Goal: Information Seeking & Learning: Compare options

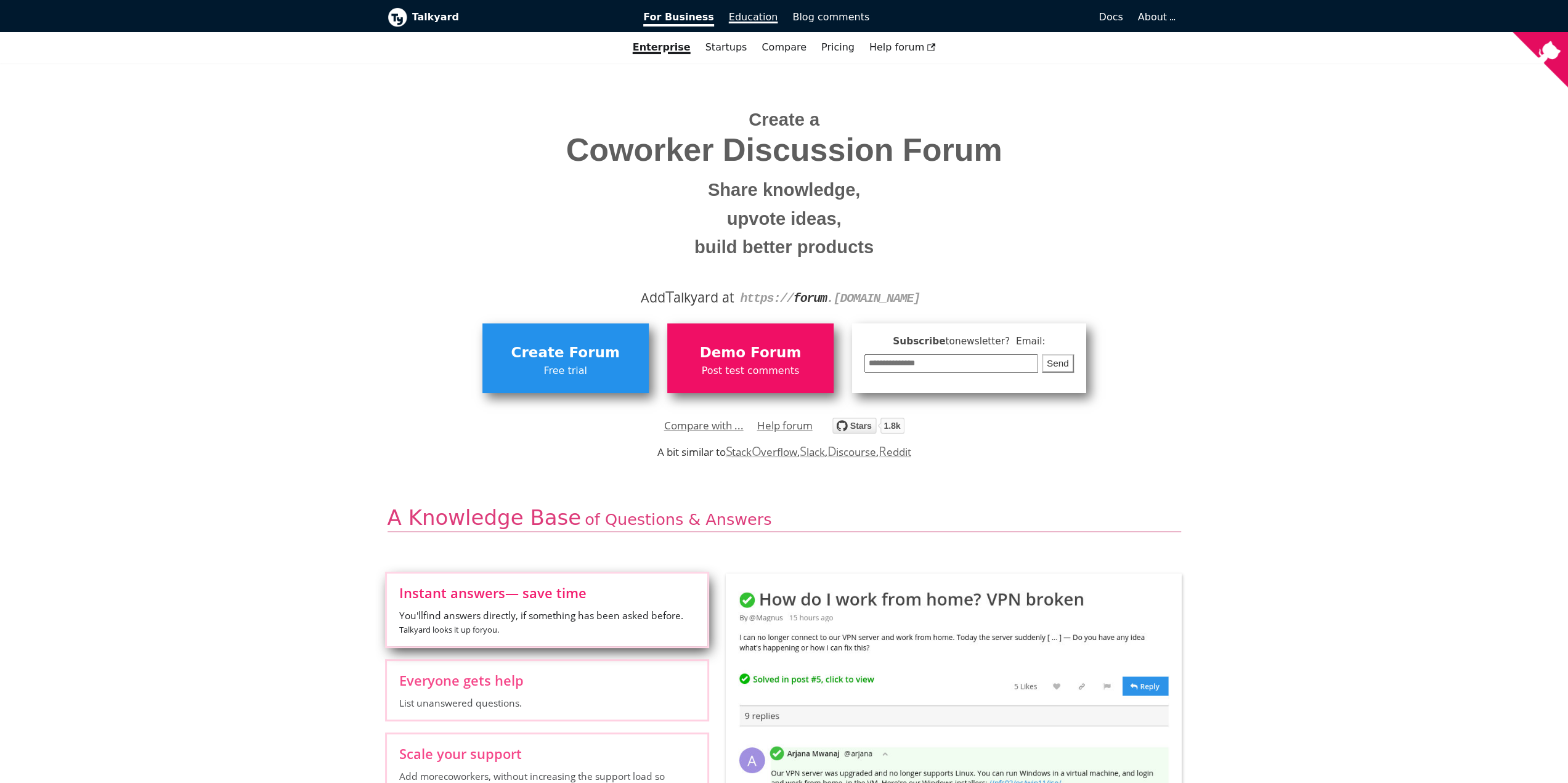
click at [752, 22] on span "Education" at bounding box center [753, 17] width 49 height 12
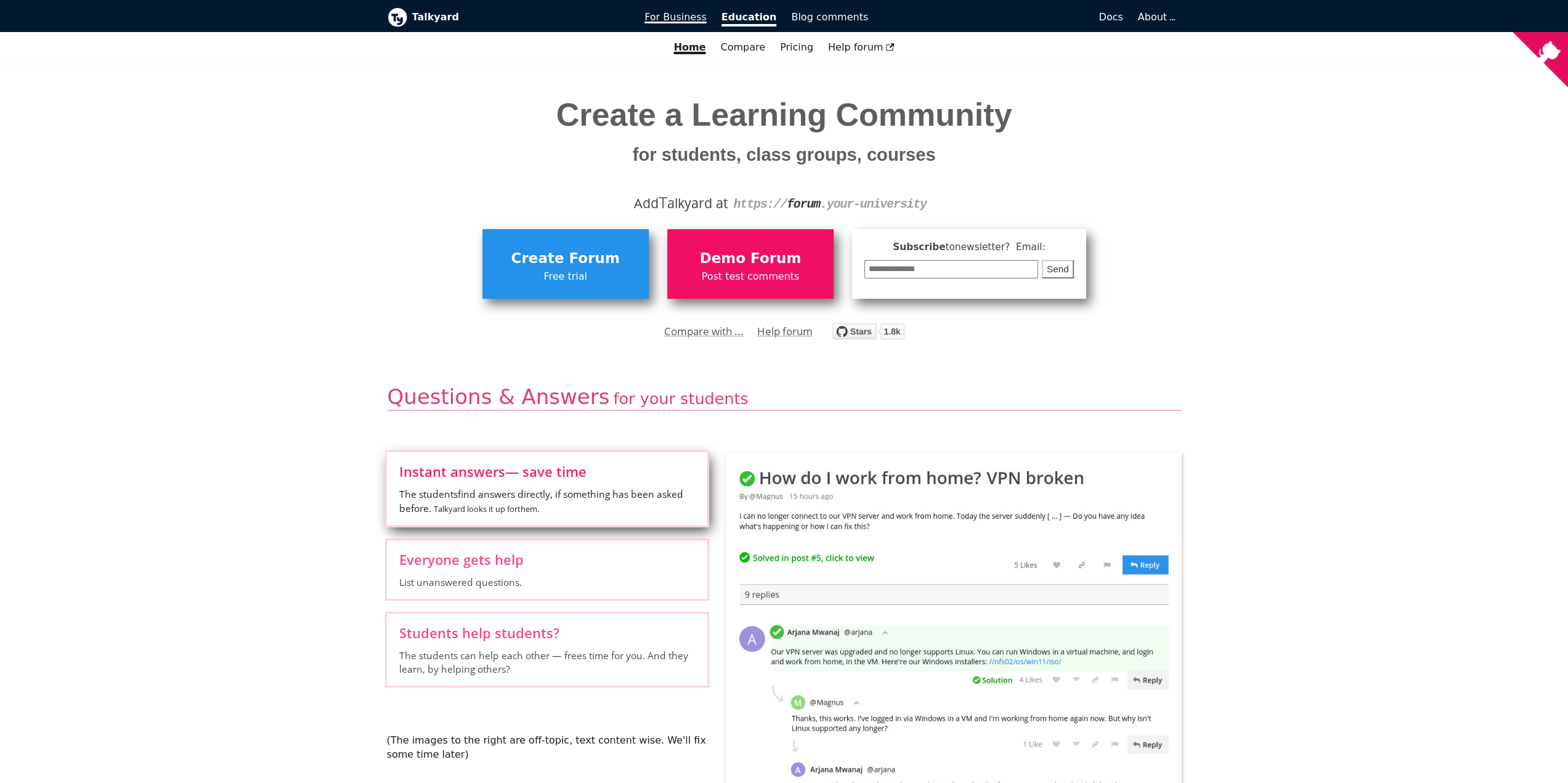
click at [698, 22] on span "For Business" at bounding box center [675, 17] width 62 height 12
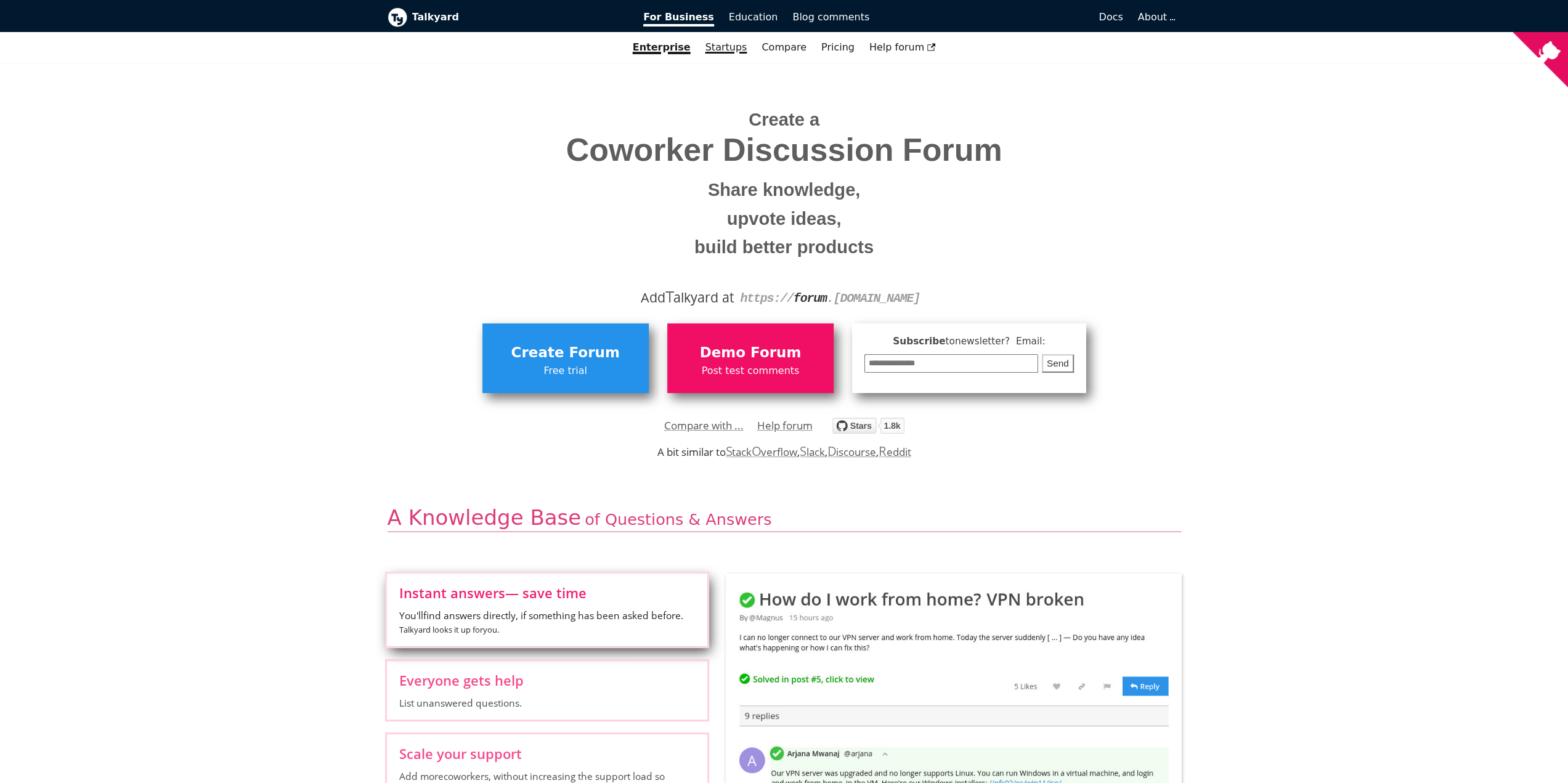
click at [727, 49] on link "Startups" at bounding box center [727, 47] width 57 height 21
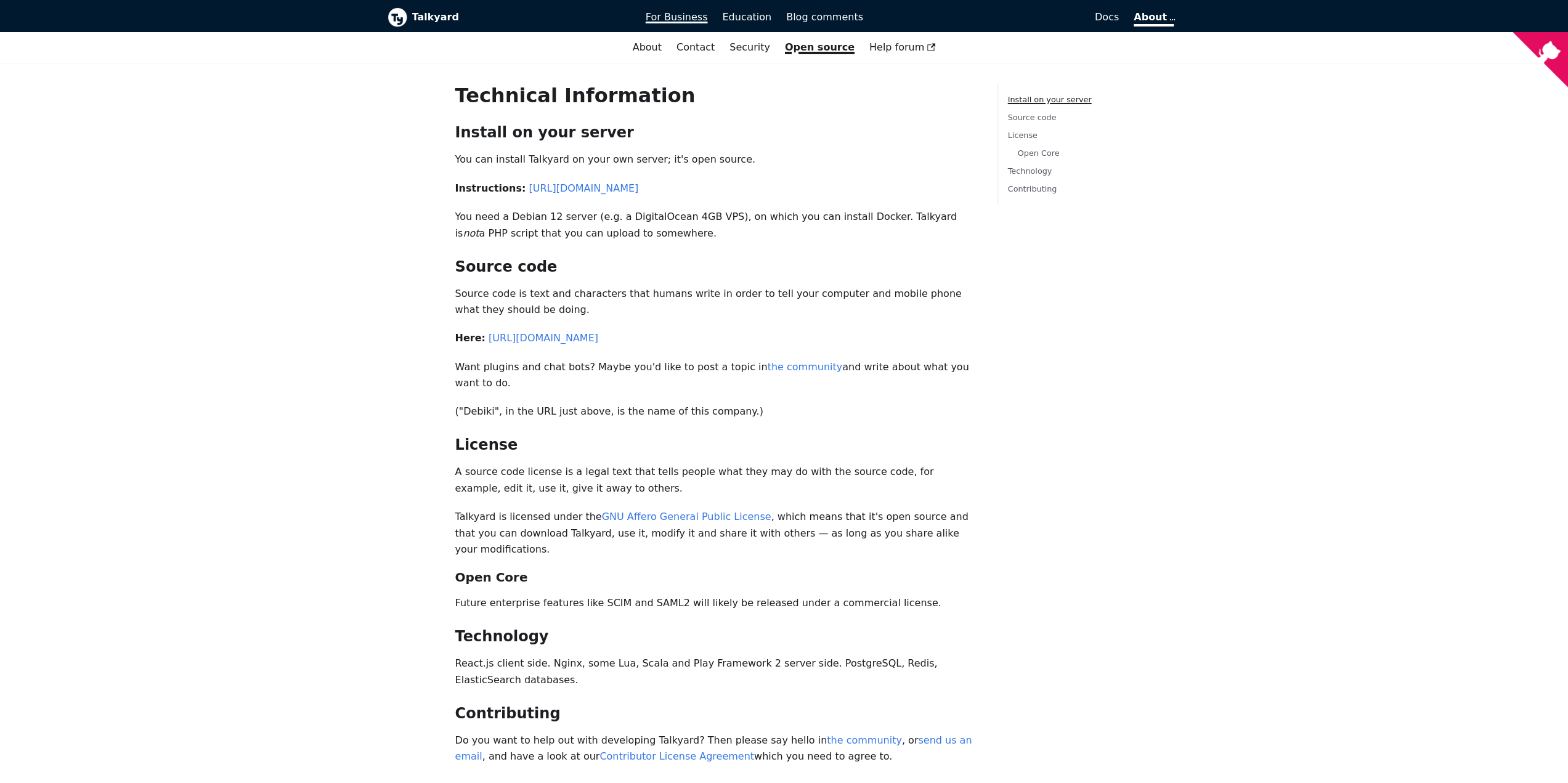
click at [683, 21] on span "For Business" at bounding box center [677, 17] width 62 height 12
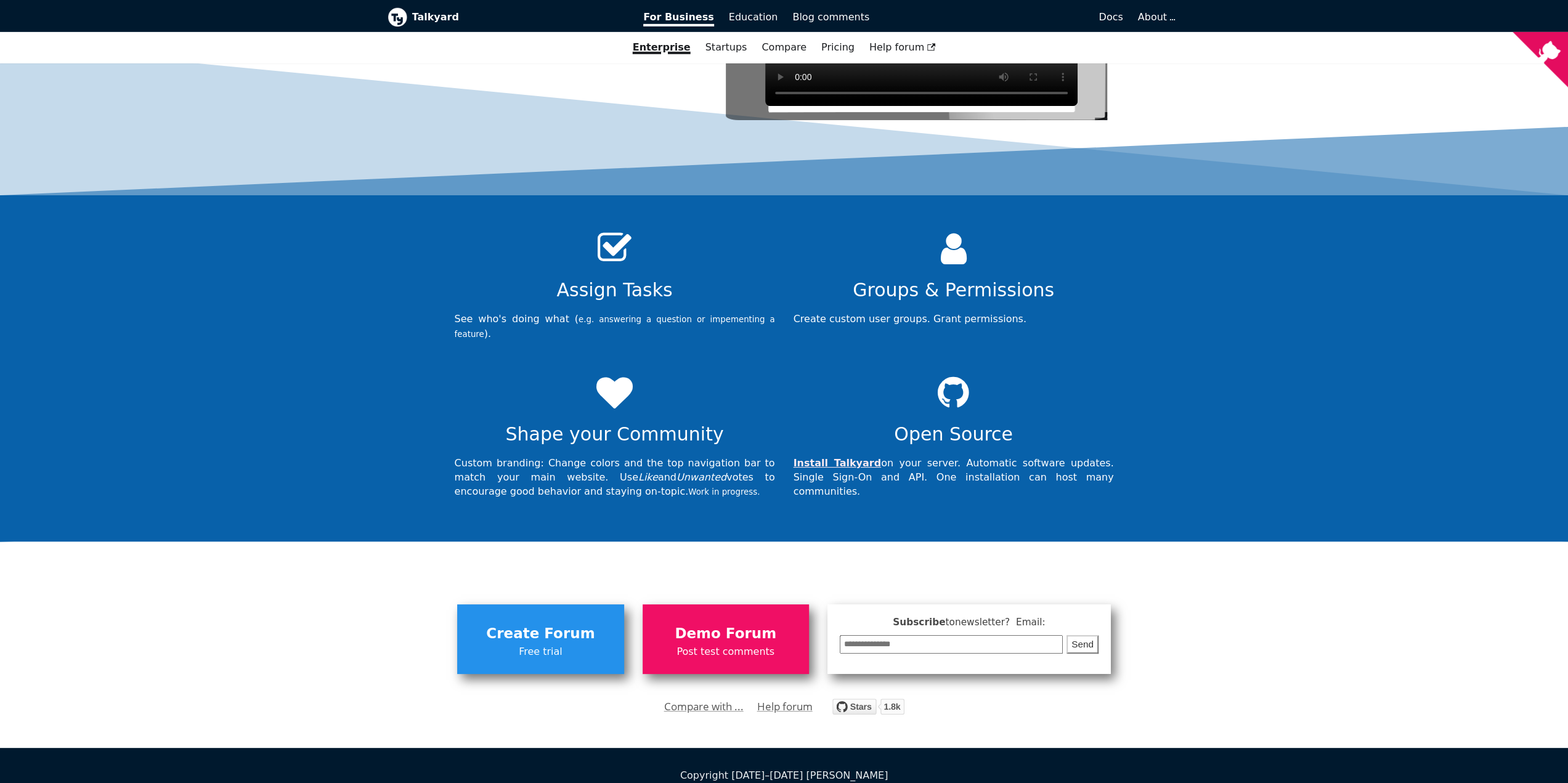
scroll to position [3981, 0]
click at [693, 697] on link "Compare with ..." at bounding box center [704, 706] width 80 height 18
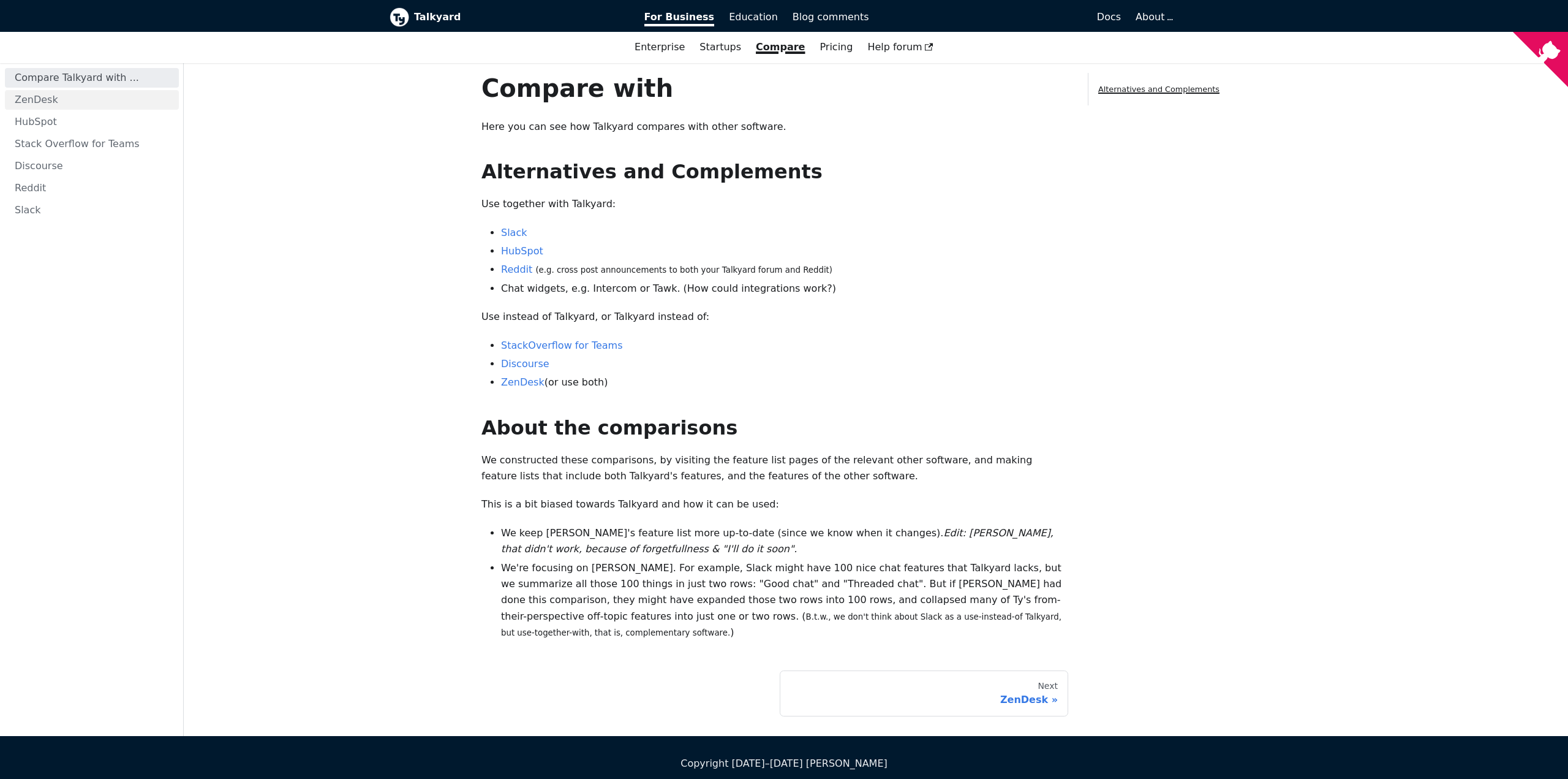
click at [44, 105] on link "ZenDesk" at bounding box center [92, 100] width 174 height 20
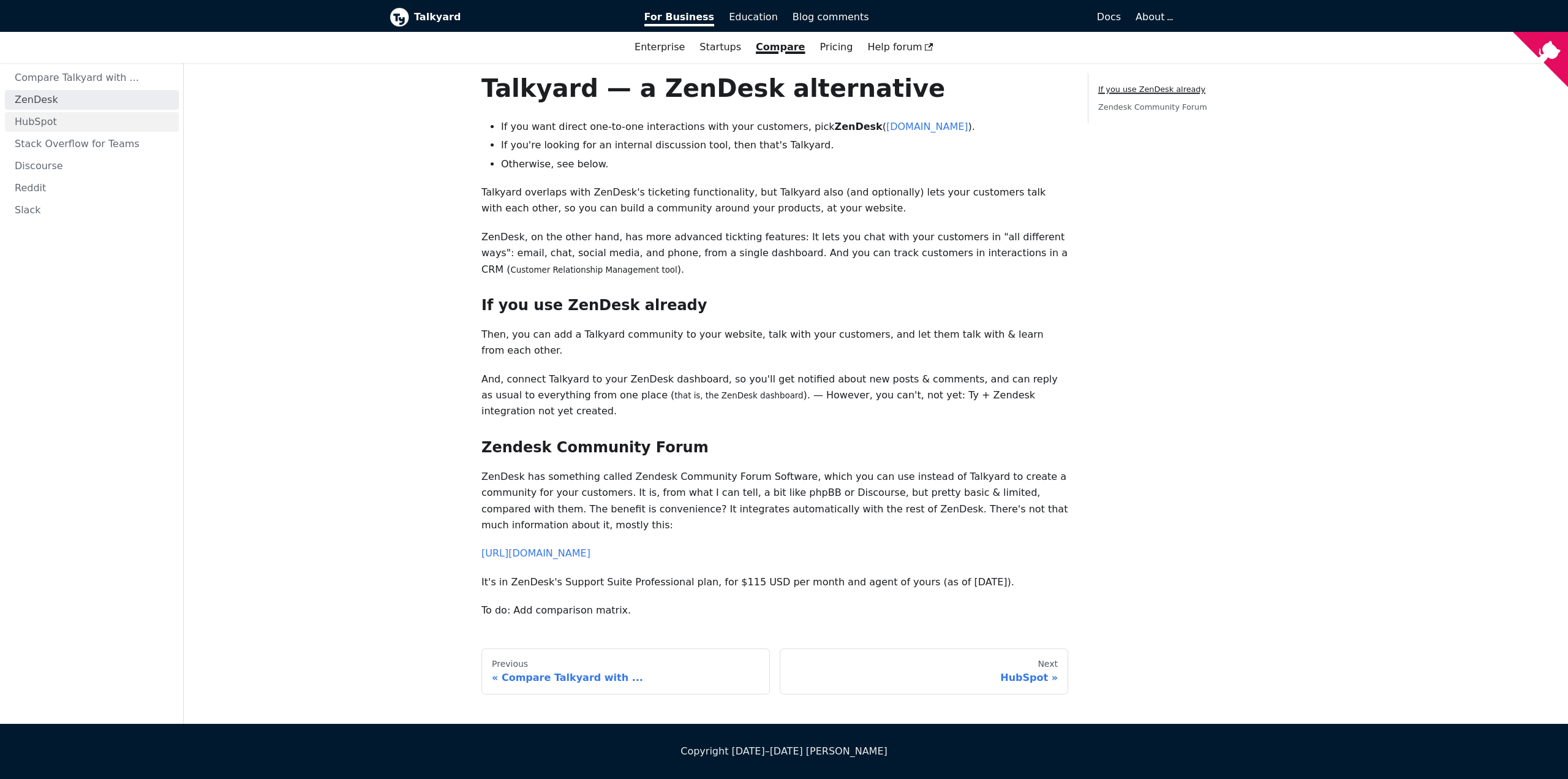
click at [43, 124] on link "HubSpot" at bounding box center [92, 122] width 174 height 20
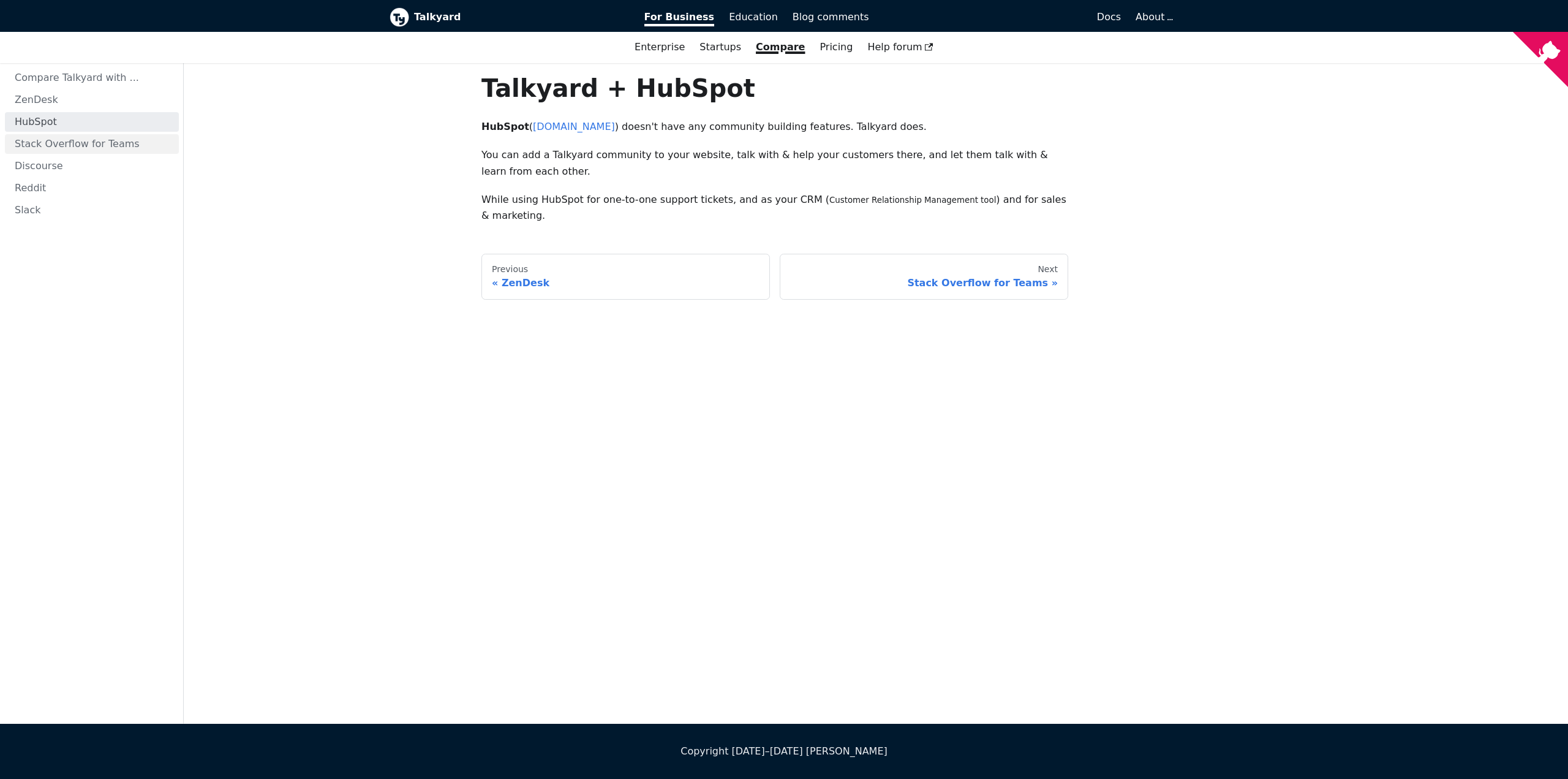
click at [42, 141] on link "Stack Overflow for Teams" at bounding box center [92, 144] width 174 height 20
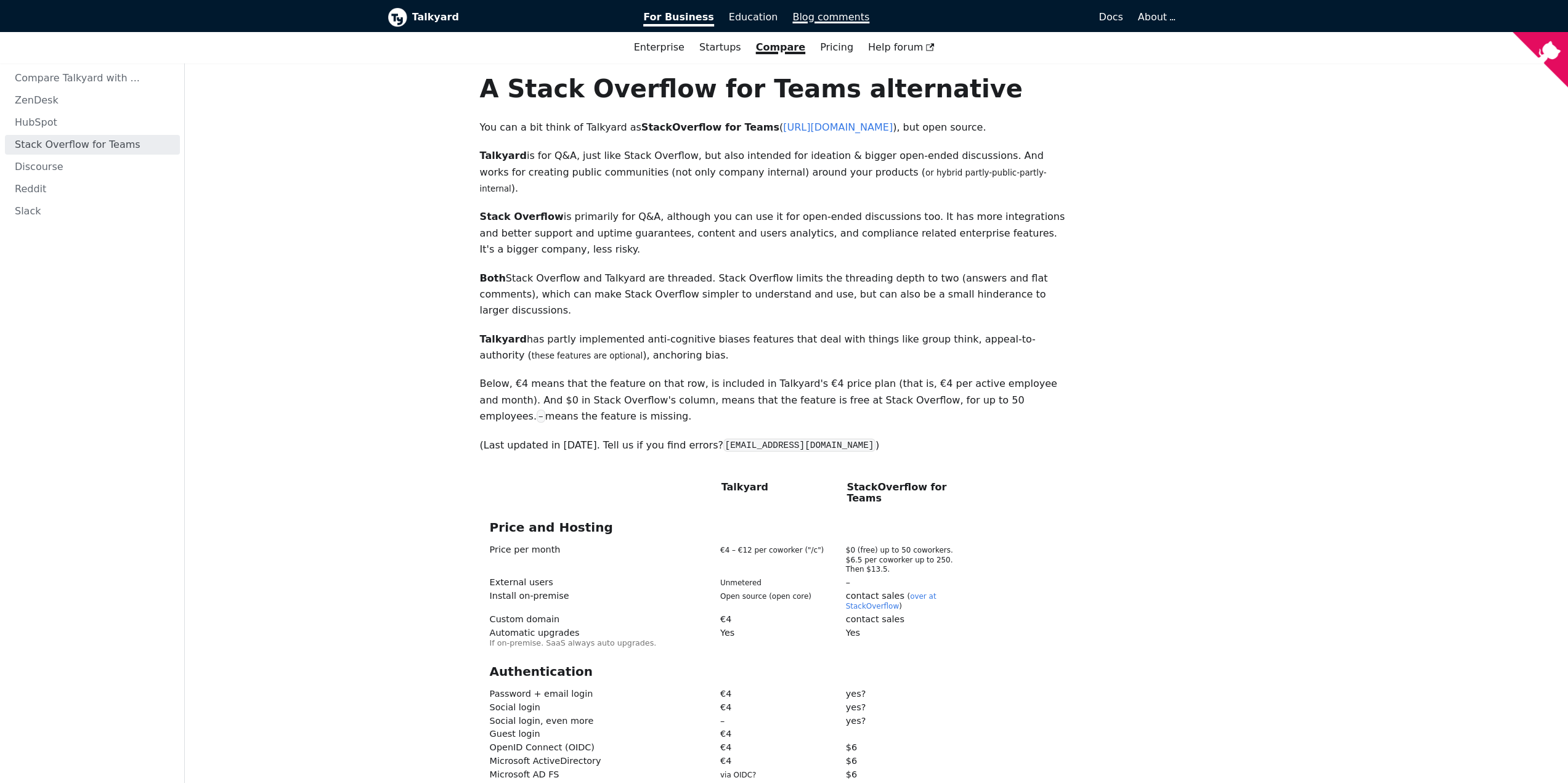
click at [823, 10] on link "Blog comments" at bounding box center [831, 17] width 91 height 21
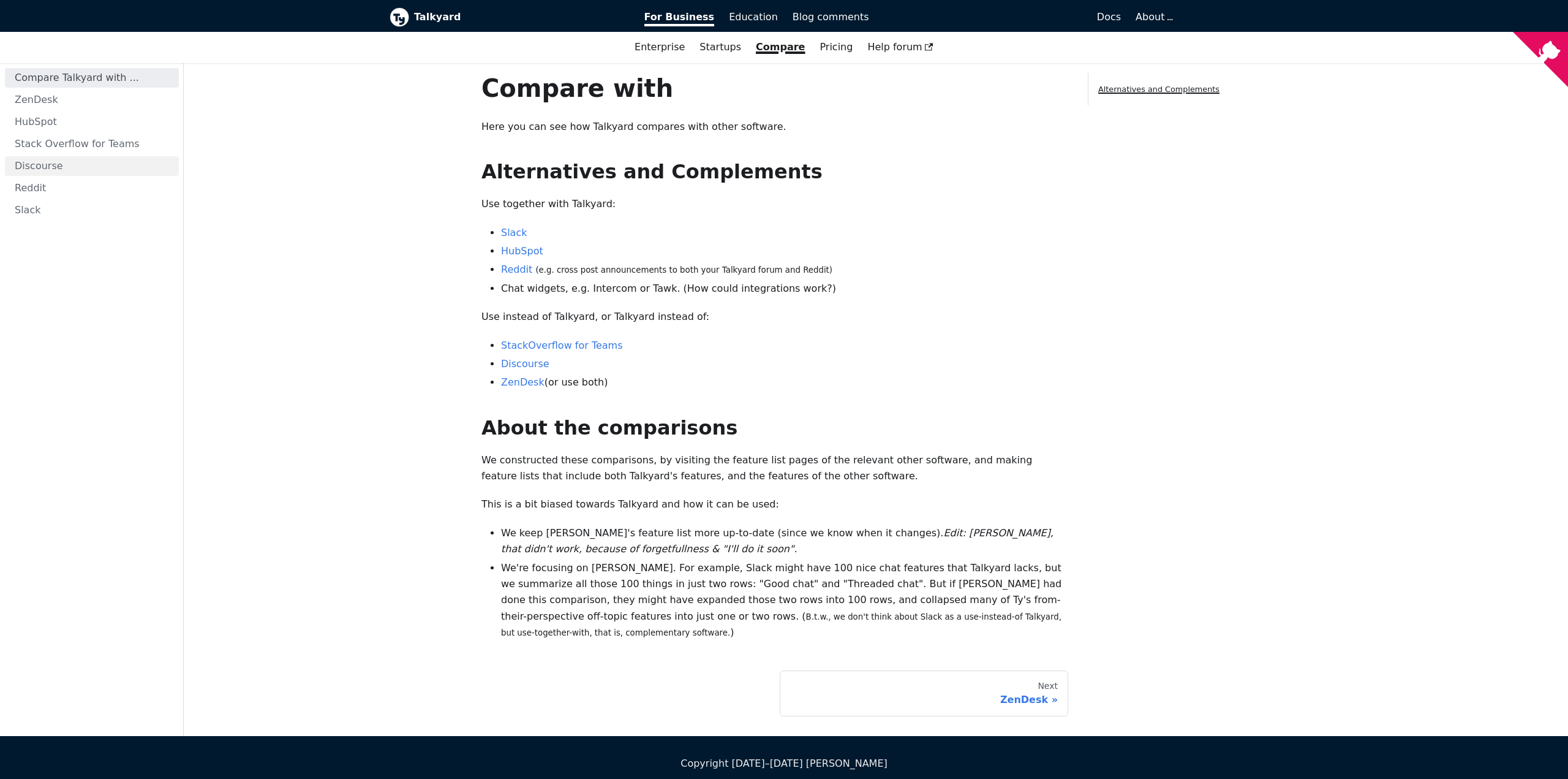
click at [43, 172] on link "Discourse" at bounding box center [92, 166] width 174 height 20
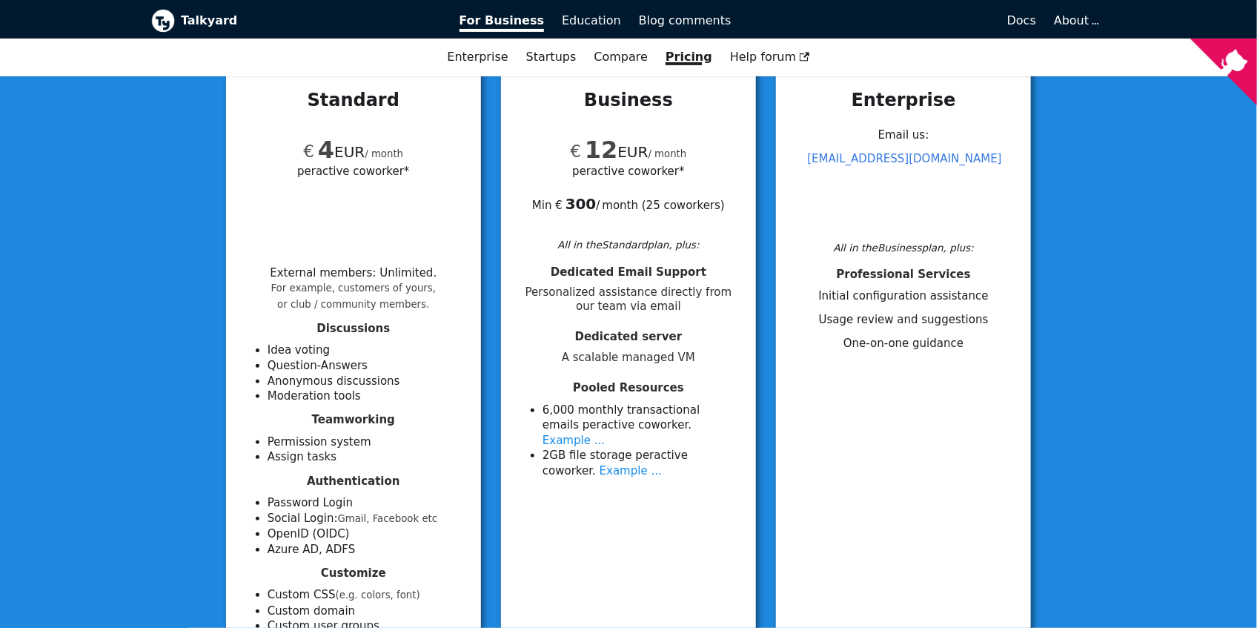
scroll to position [82, 0]
